Goal: Answer question/provide support

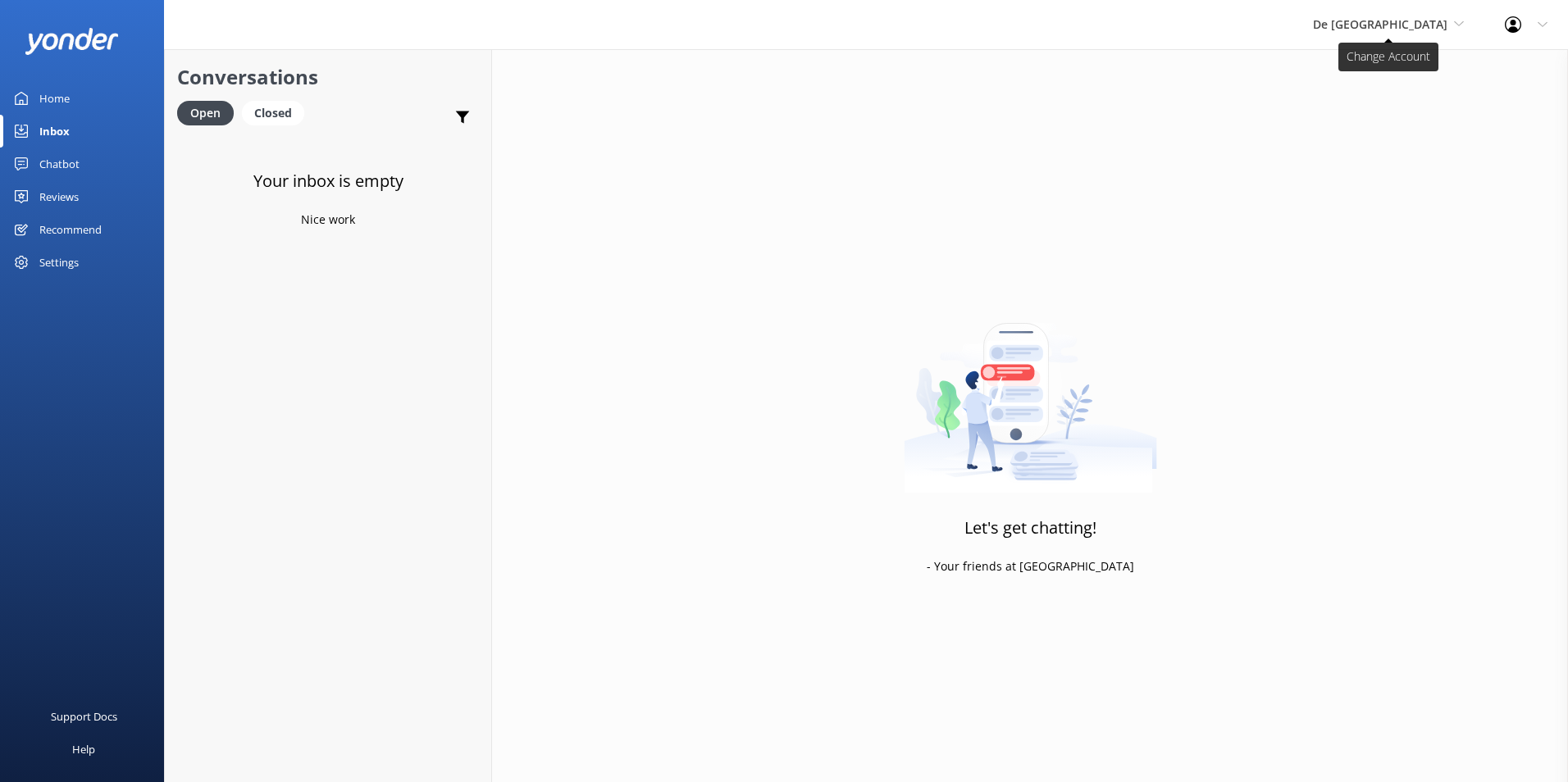
click at [1383, 31] on span "De [GEOGRAPHIC_DATA]" at bounding box center [1380, 23] width 135 height 15
click at [224, 166] on h4 "Website Visitor" at bounding box center [329, 157] width 234 height 18
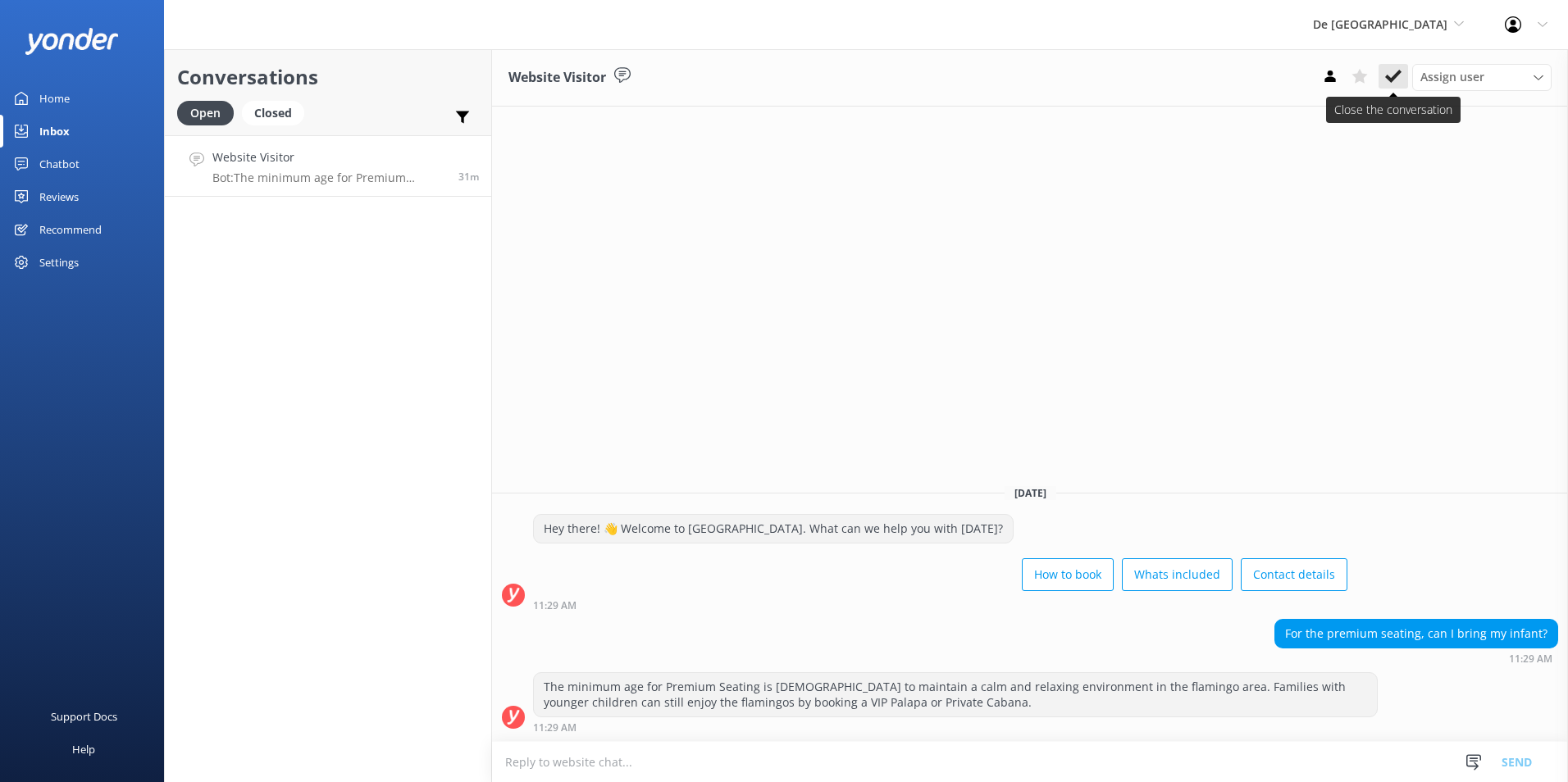
click at [1399, 76] on icon at bounding box center [1393, 76] width 16 height 16
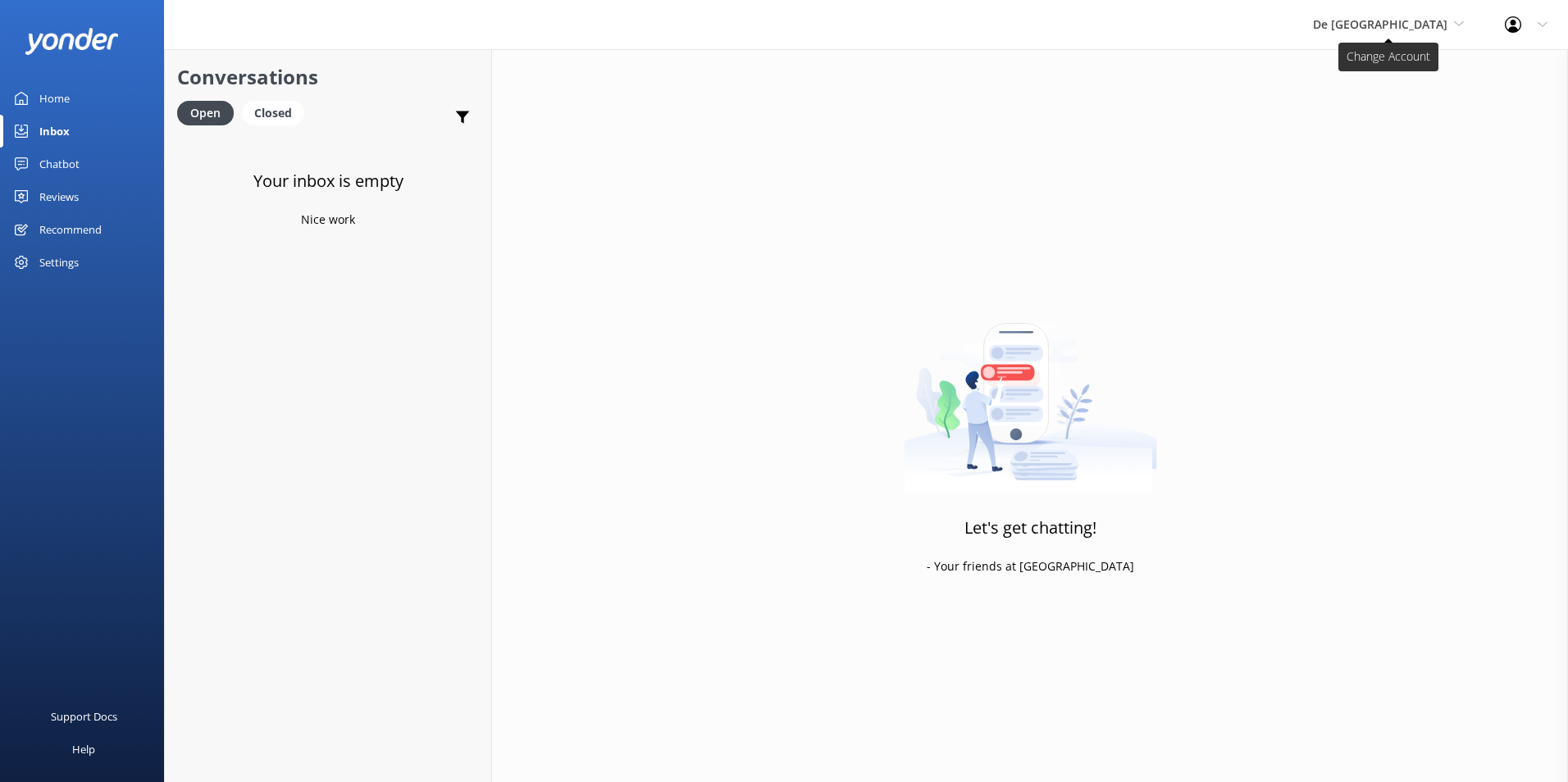
click at [1433, 21] on span "De [GEOGRAPHIC_DATA]" at bounding box center [1380, 23] width 135 height 15
click at [1385, 105] on link "Aruba's Activities Expert" at bounding box center [1374, 109] width 164 height 40
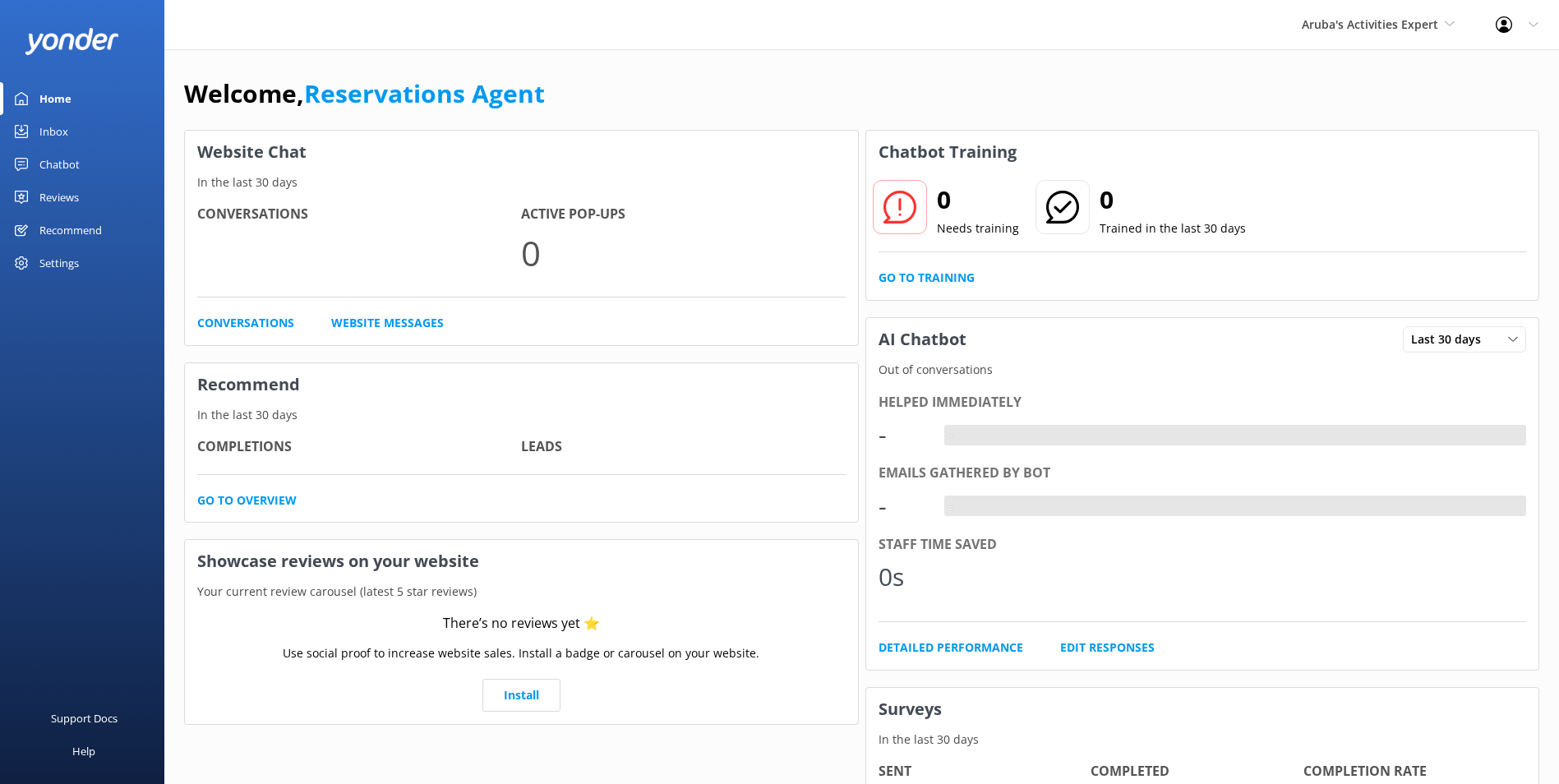
click at [70, 133] on link "Inbox" at bounding box center [82, 132] width 164 height 32
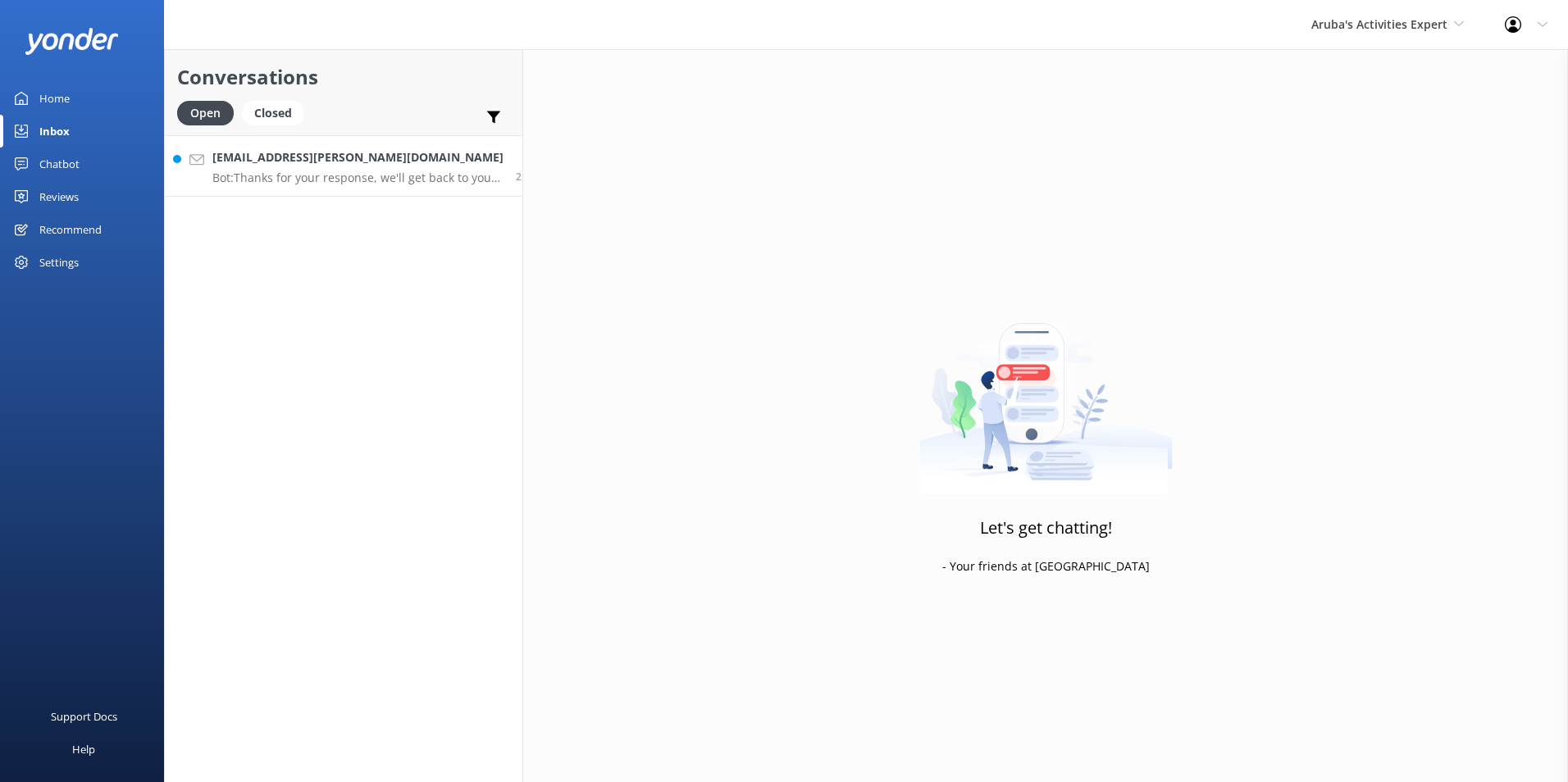
click at [258, 159] on h4 "[EMAIL_ADDRESS][PERSON_NAME][DOMAIN_NAME]" at bounding box center [358, 157] width 291 height 18
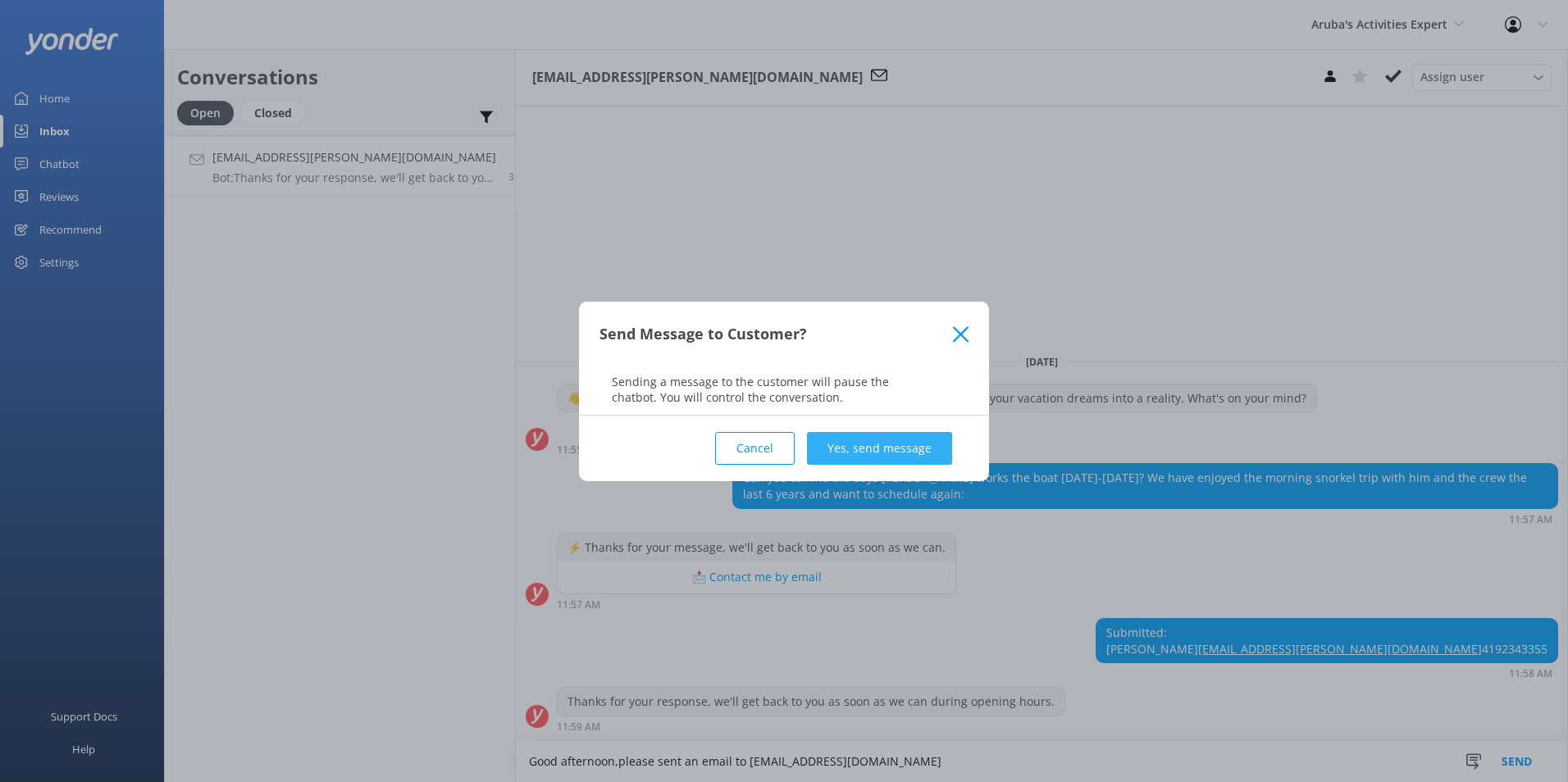
type textarea "Good afternoon,please sent an email to [EMAIL_ADDRESS][DOMAIN_NAME]"
click at [893, 440] on button "Yes, send message" at bounding box center [878, 449] width 145 height 32
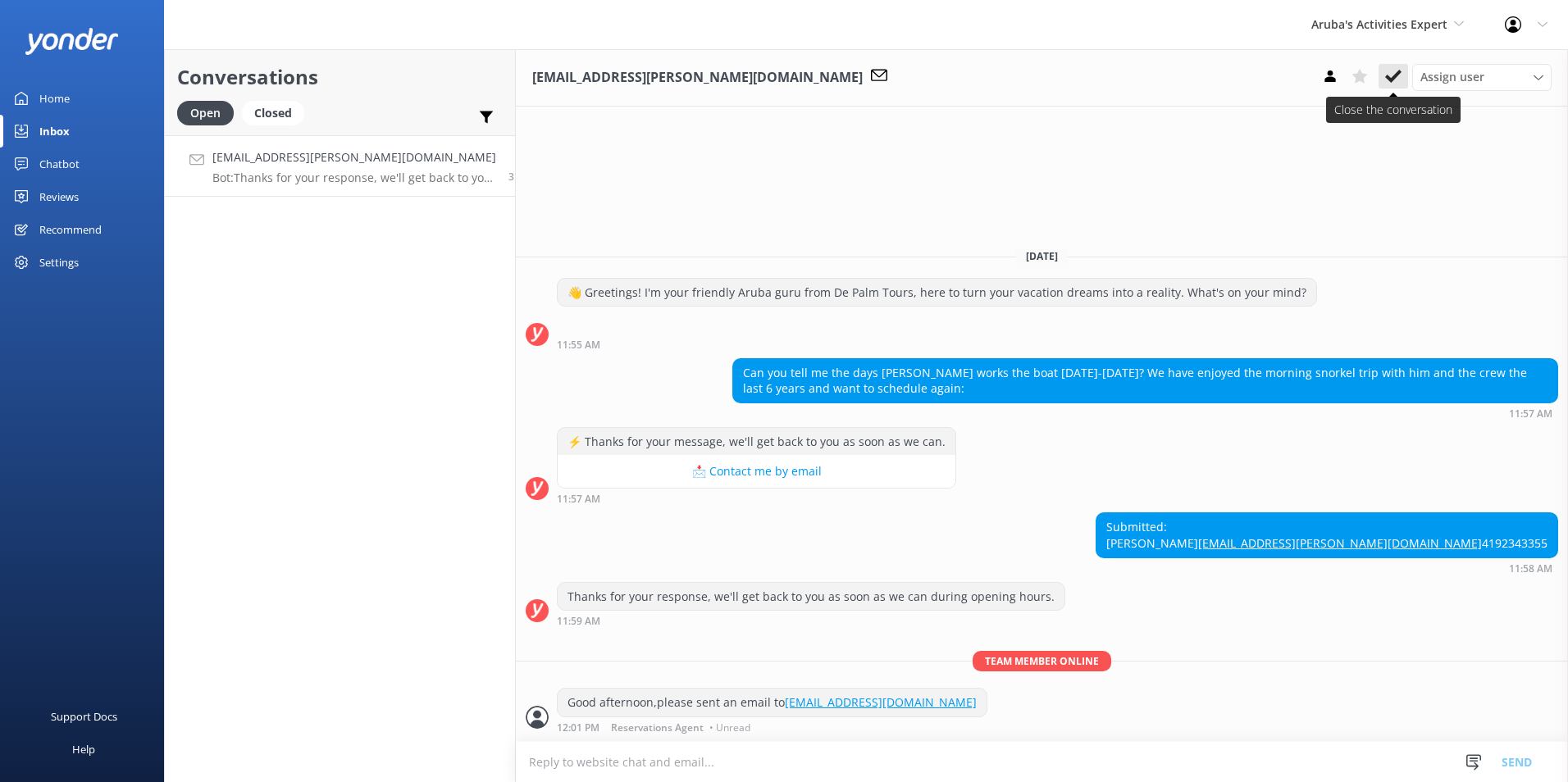
click at [1394, 74] on icon at bounding box center [1393, 76] width 16 height 16
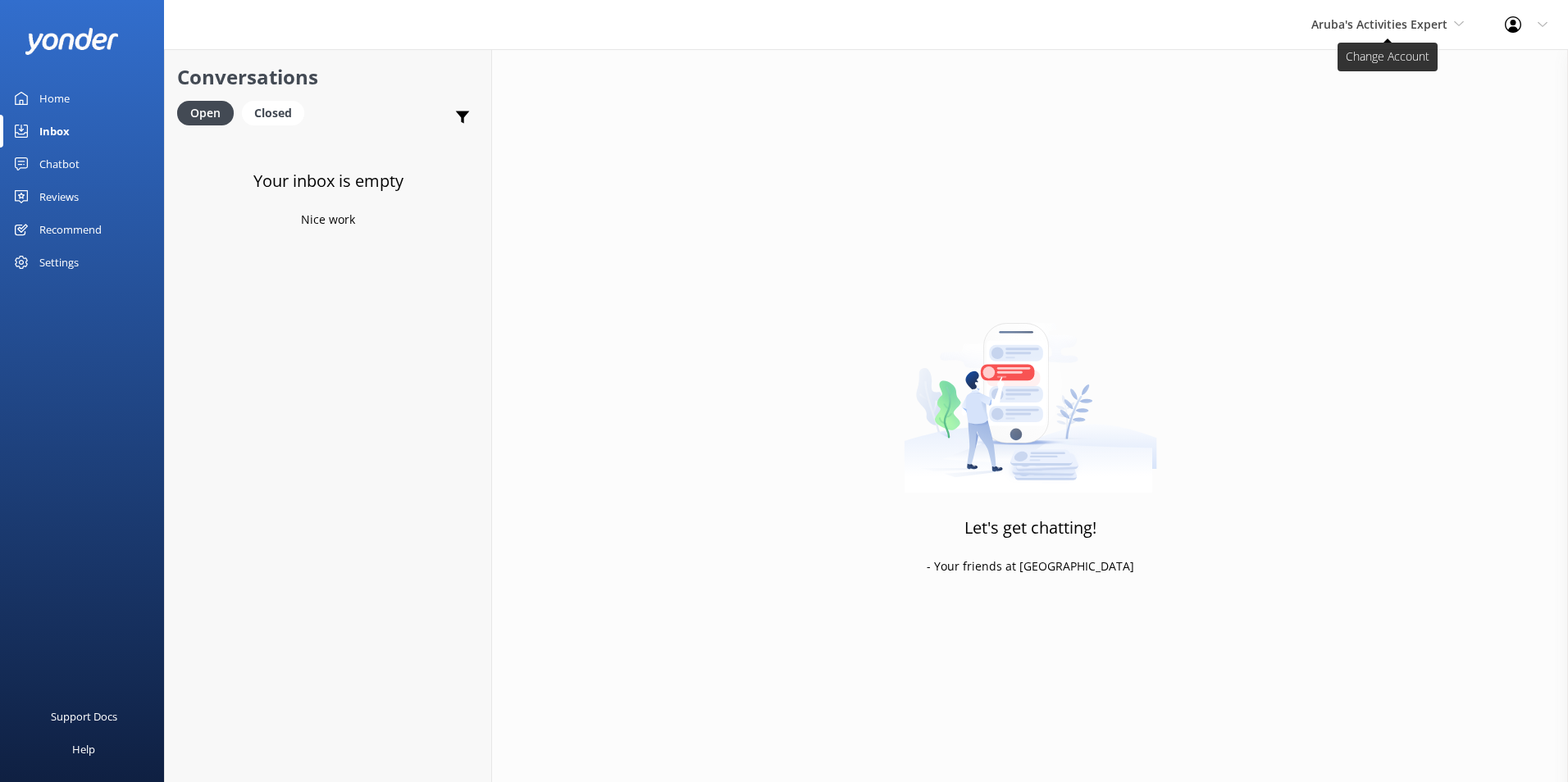
click at [1405, 24] on span "Aruba's Activities Expert" at bounding box center [1378, 23] width 136 height 15
click at [1348, 138] on link "The Captain" at bounding box center [1373, 147] width 164 height 40
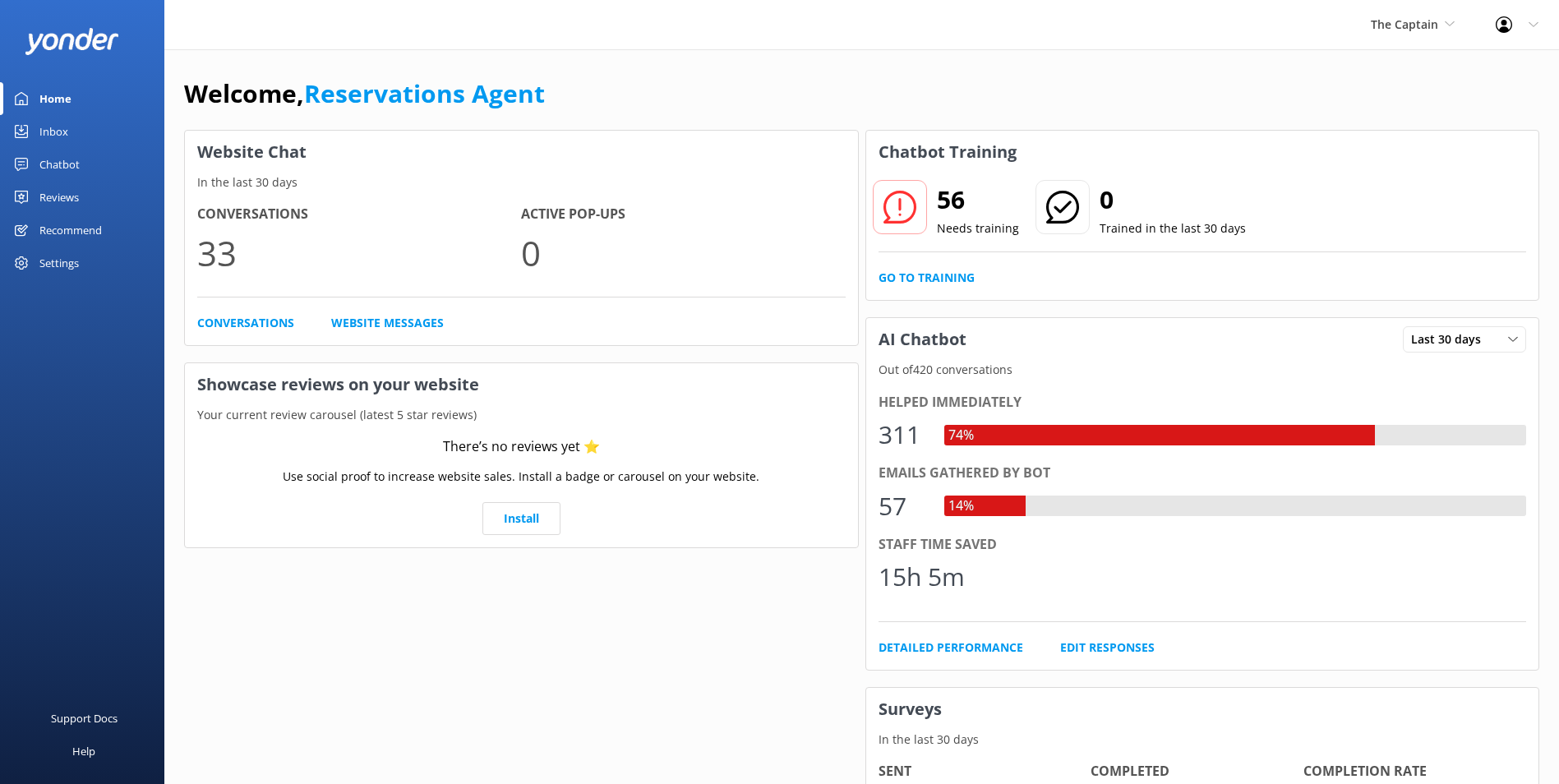
click at [79, 126] on link "Inbox" at bounding box center [82, 132] width 164 height 32
